Goal: Find specific page/section: Find specific page/section

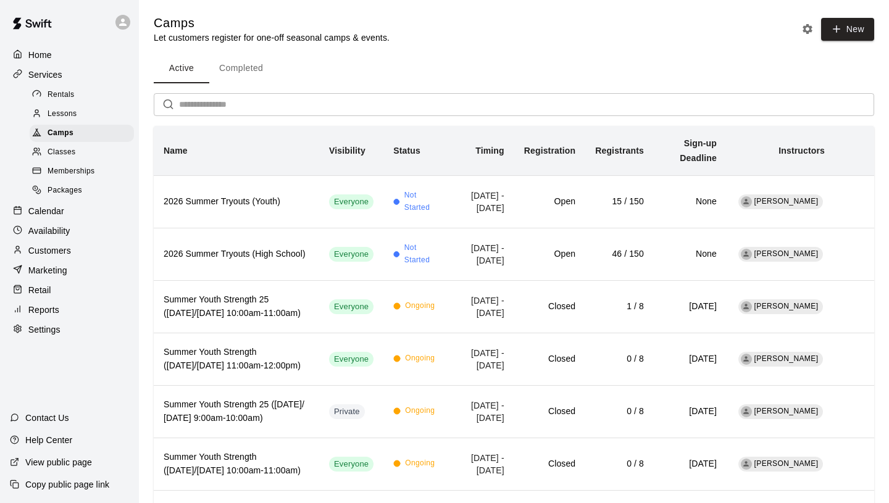
click at [63, 306] on div "Reports" at bounding box center [69, 310] width 119 height 19
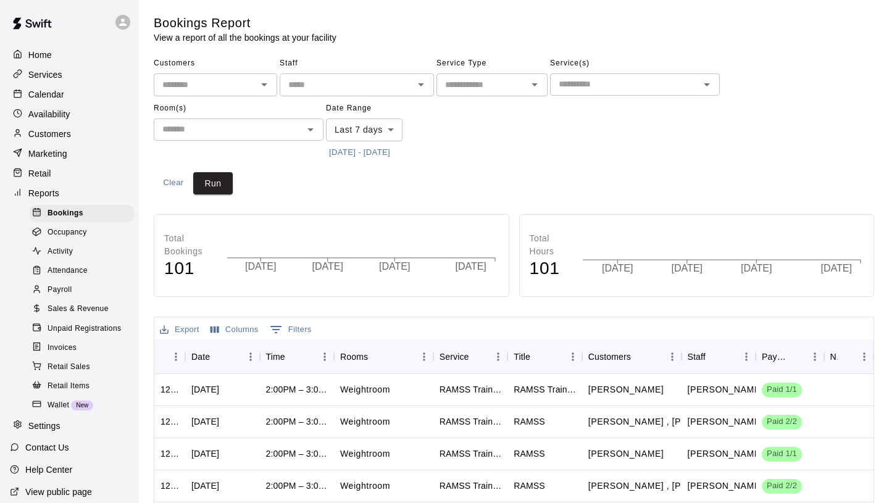
click at [88, 308] on span "Sales & Revenue" at bounding box center [78, 309] width 61 height 12
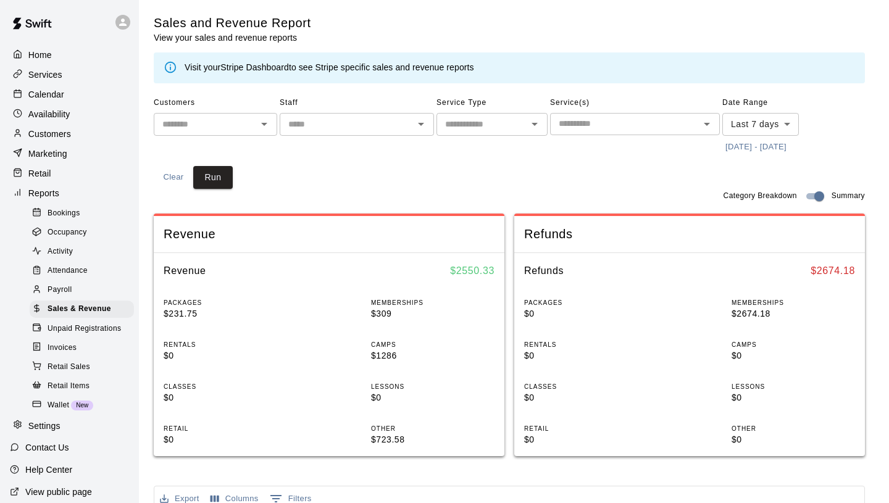
click at [52, 70] on p "Services" at bounding box center [45, 74] width 34 height 12
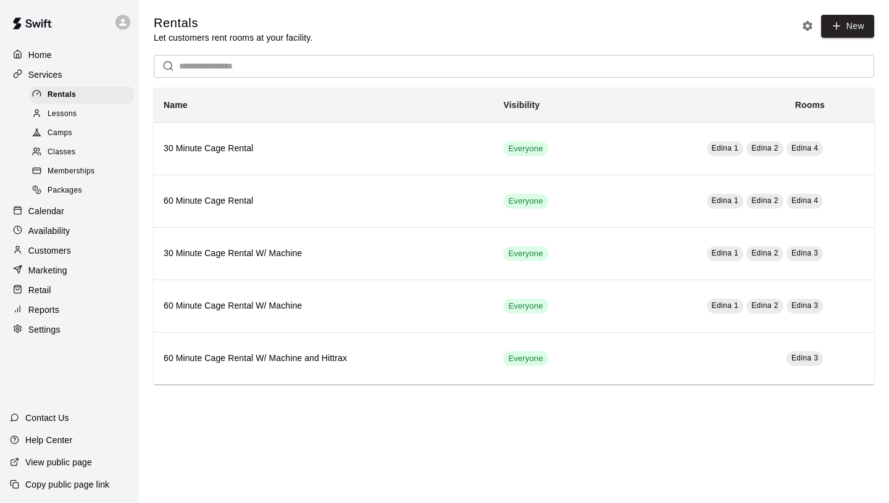
click at [72, 134] on span "Camps" at bounding box center [60, 133] width 25 height 12
